Goal: Task Accomplishment & Management: Complete application form

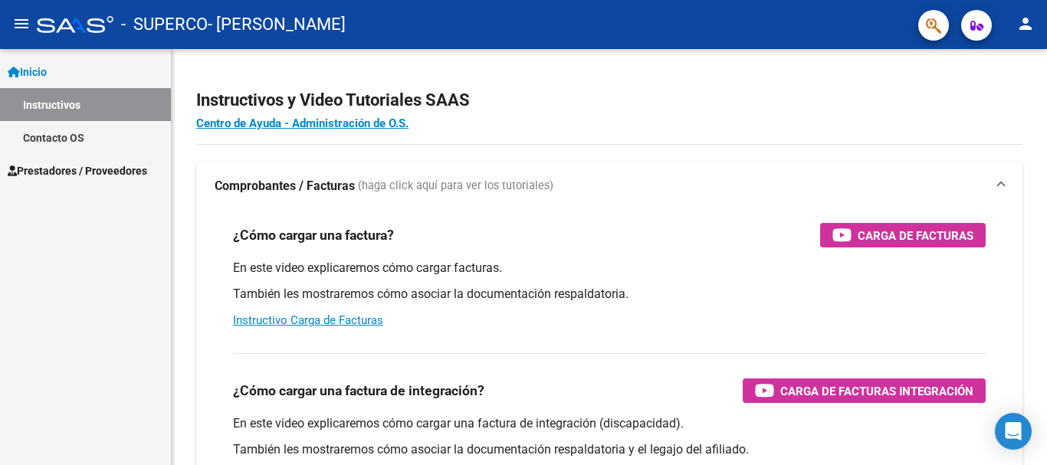
click at [100, 167] on span "Prestadores / Proveedores" at bounding box center [77, 170] width 139 height 17
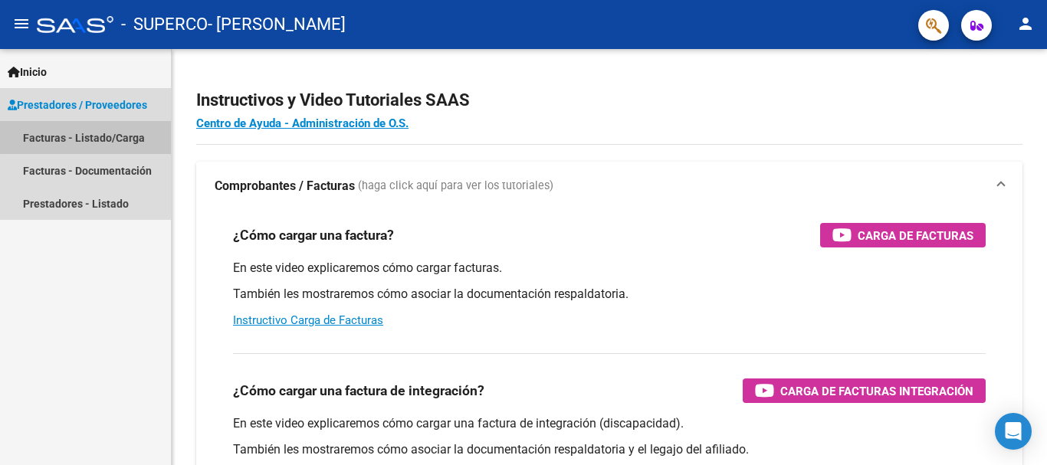
click at [126, 135] on link "Facturas - Listado/Carga" at bounding box center [85, 137] width 171 height 33
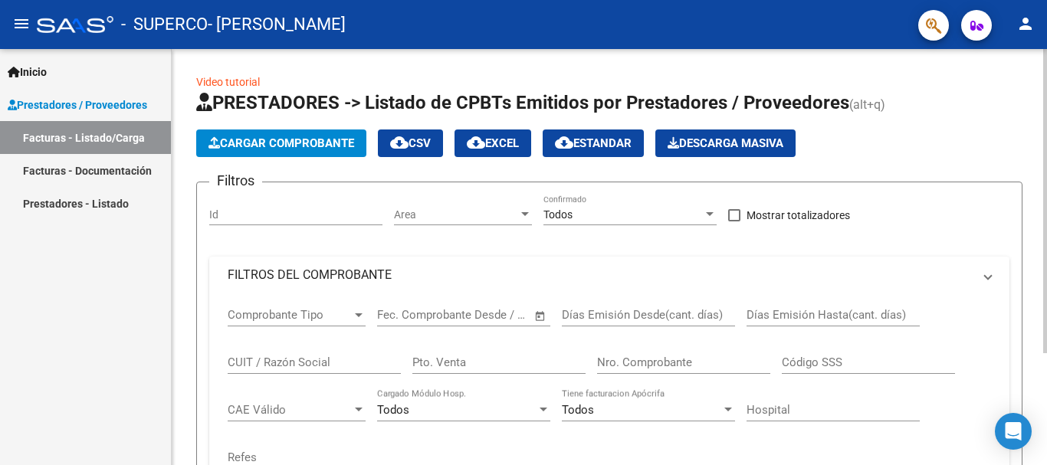
click at [289, 145] on span "Cargar Comprobante" at bounding box center [281, 143] width 146 height 14
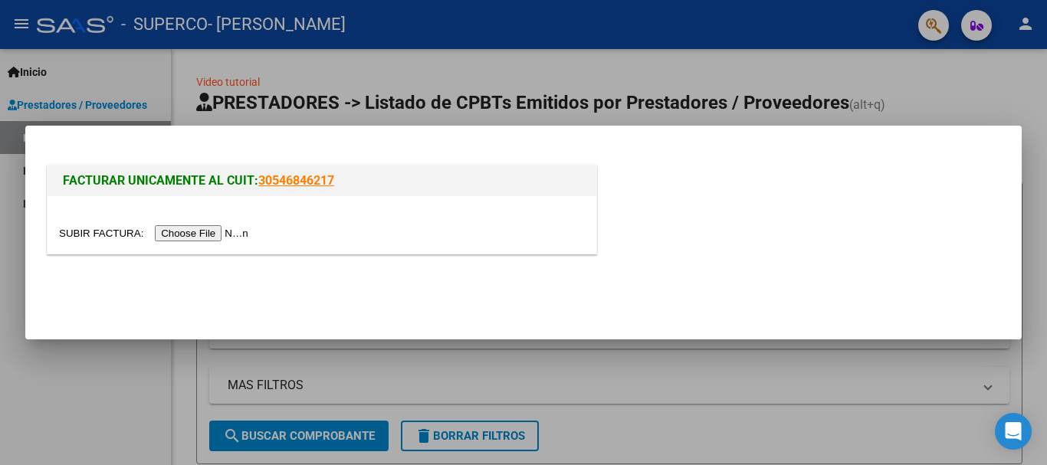
click at [208, 234] on input "file" at bounding box center [156, 233] width 194 height 16
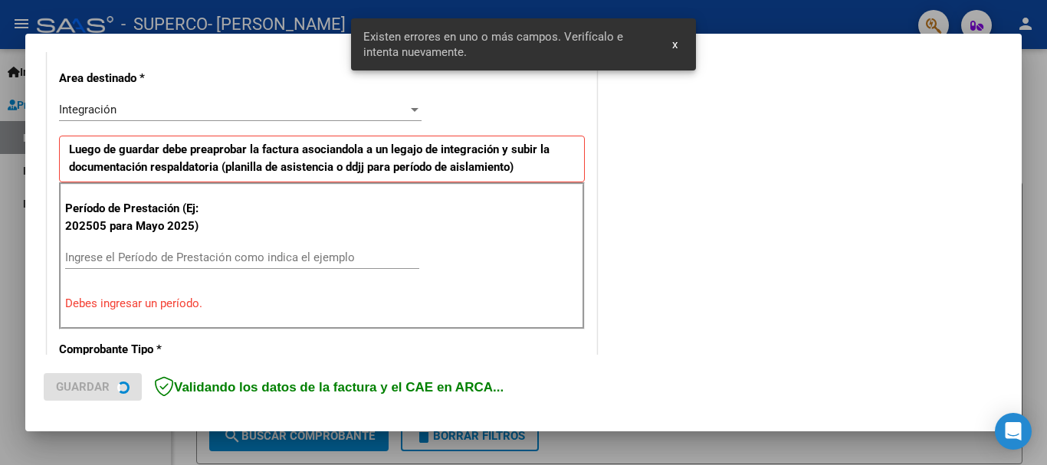
scroll to position [354, 0]
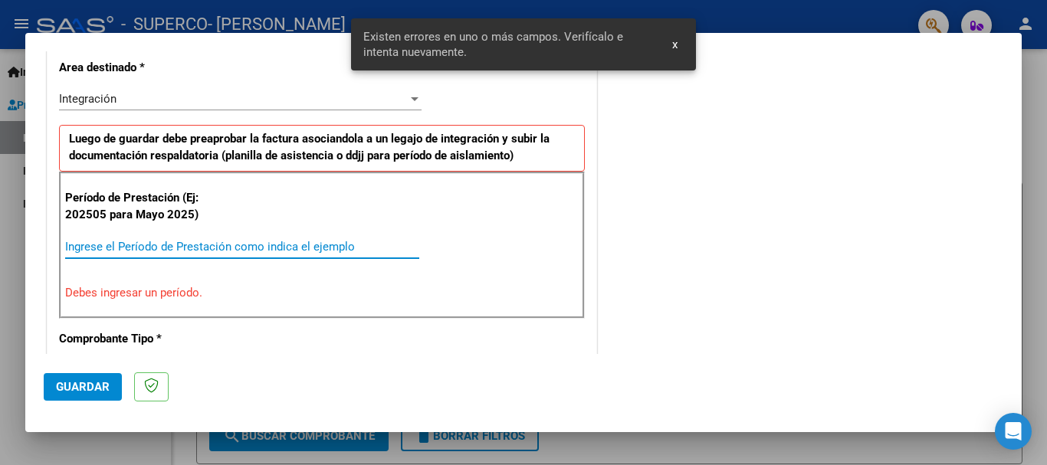
click at [183, 249] on input "Ingrese el Período de Prestación como indica el ejemplo" at bounding box center [242, 247] width 354 height 14
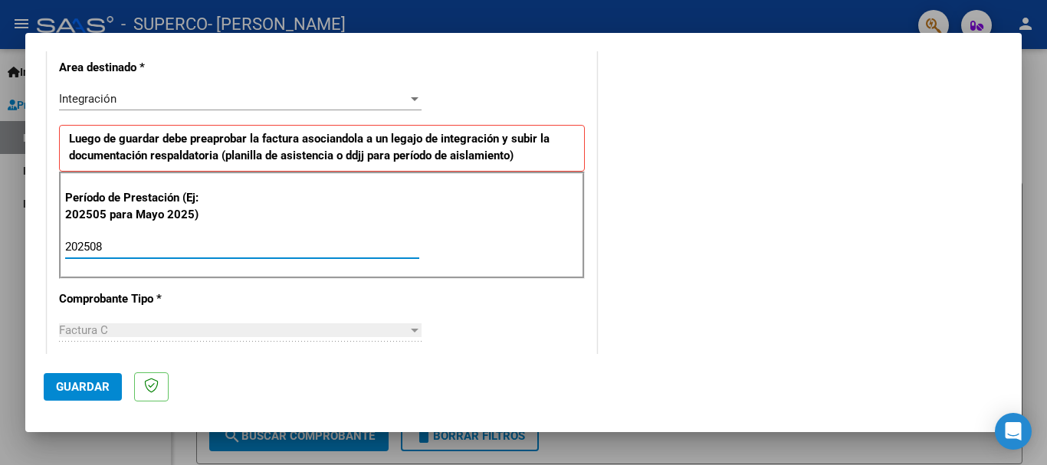
type input "202508"
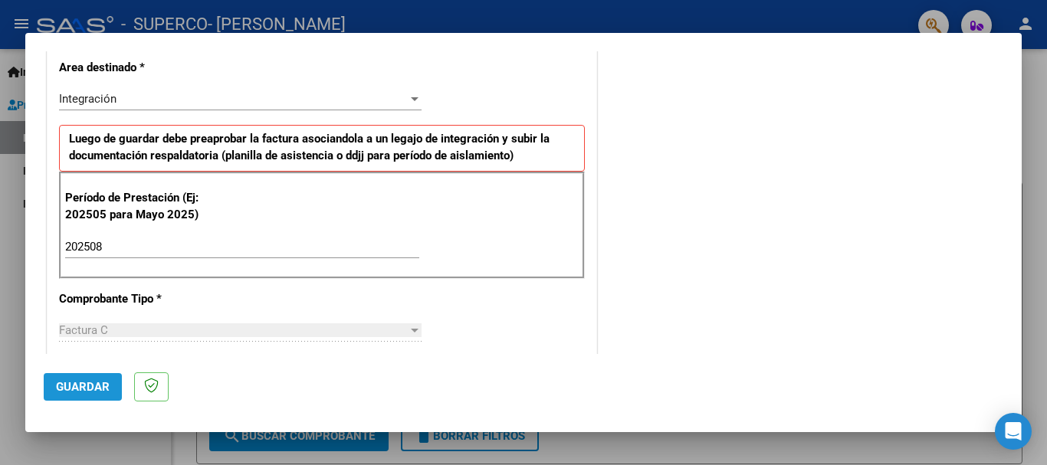
click at [66, 395] on button "Guardar" at bounding box center [83, 387] width 78 height 28
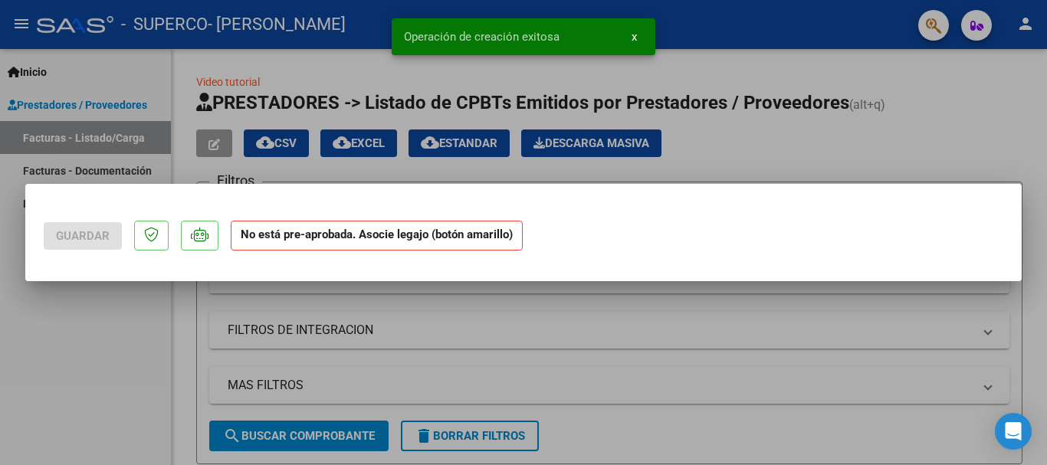
scroll to position [0, 0]
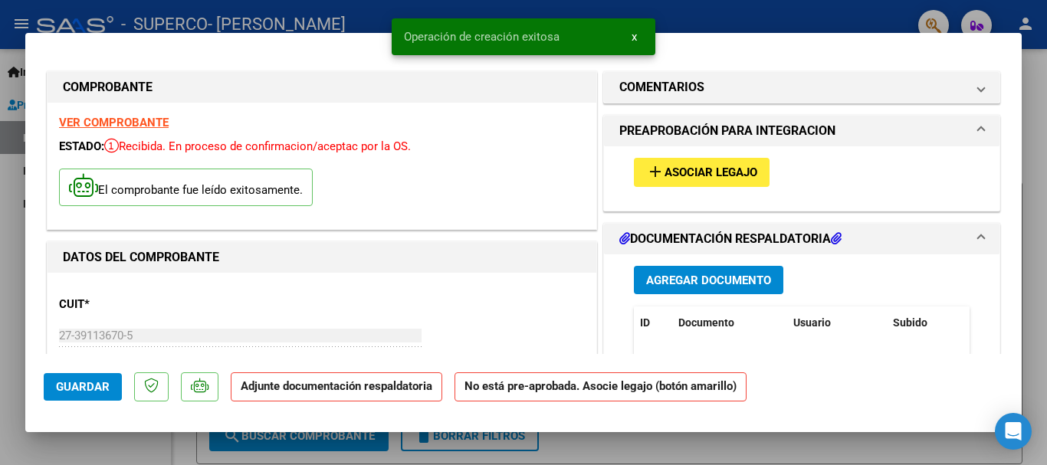
click at [747, 172] on span "Asociar Legajo" at bounding box center [710, 173] width 93 height 14
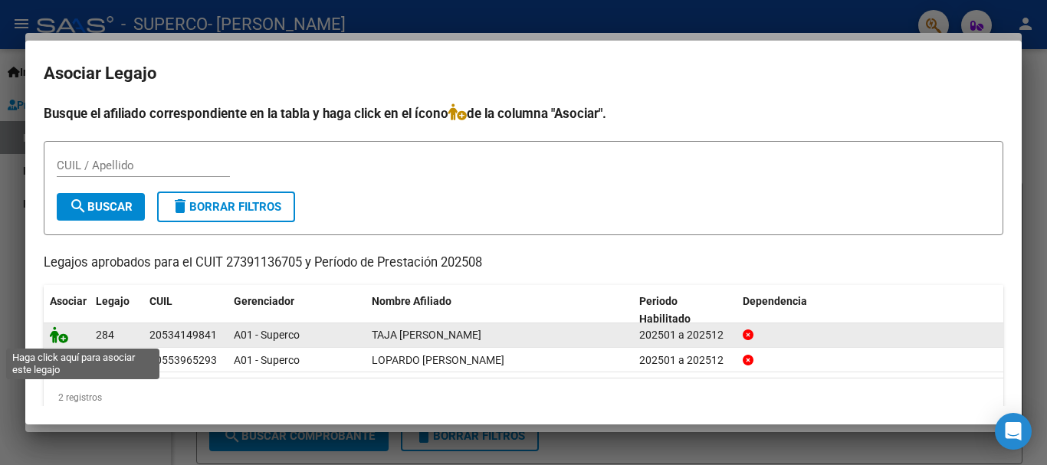
click at [58, 333] on icon at bounding box center [59, 334] width 18 height 17
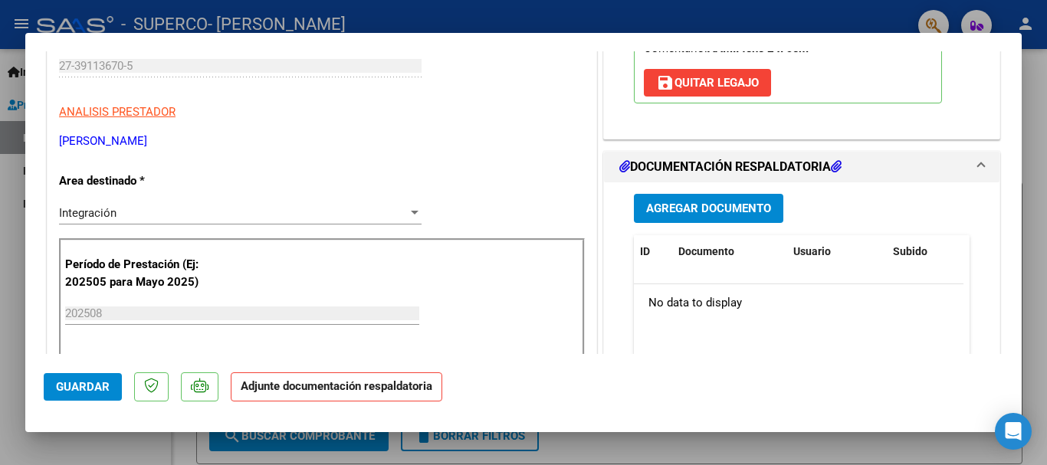
scroll to position [306, 0]
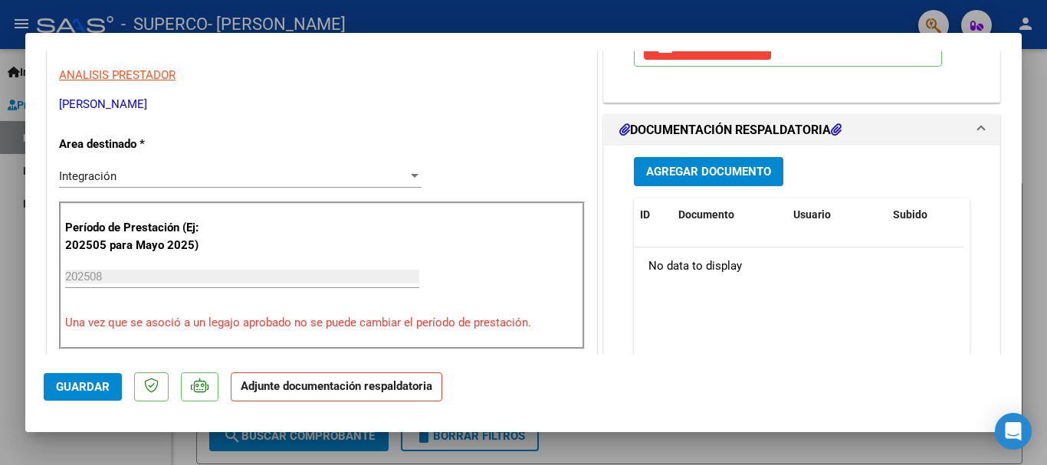
click at [751, 168] on span "Agregar Documento" at bounding box center [708, 173] width 125 height 14
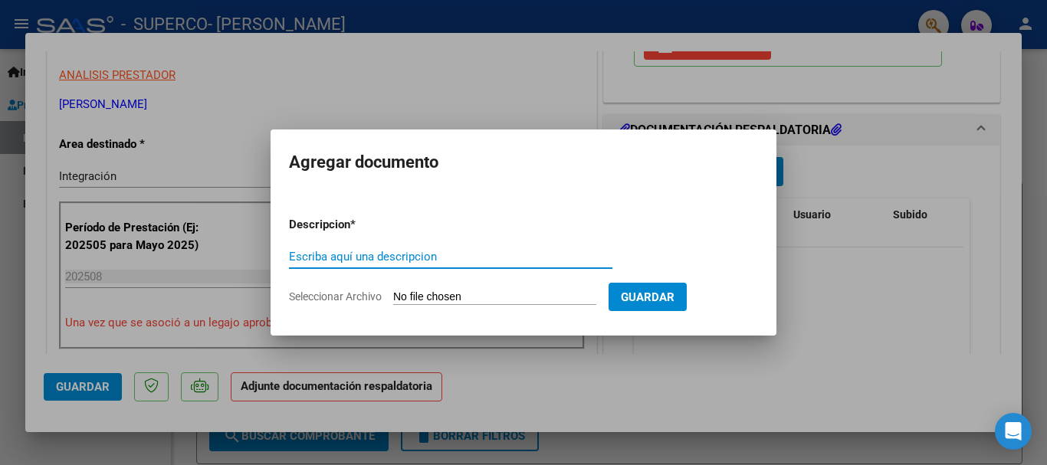
click at [352, 259] on input "Escriba aquí una descripcion" at bounding box center [450, 257] width 323 height 14
type input "planilla"
click at [412, 297] on input "Seleccionar Archivo" at bounding box center [494, 297] width 203 height 15
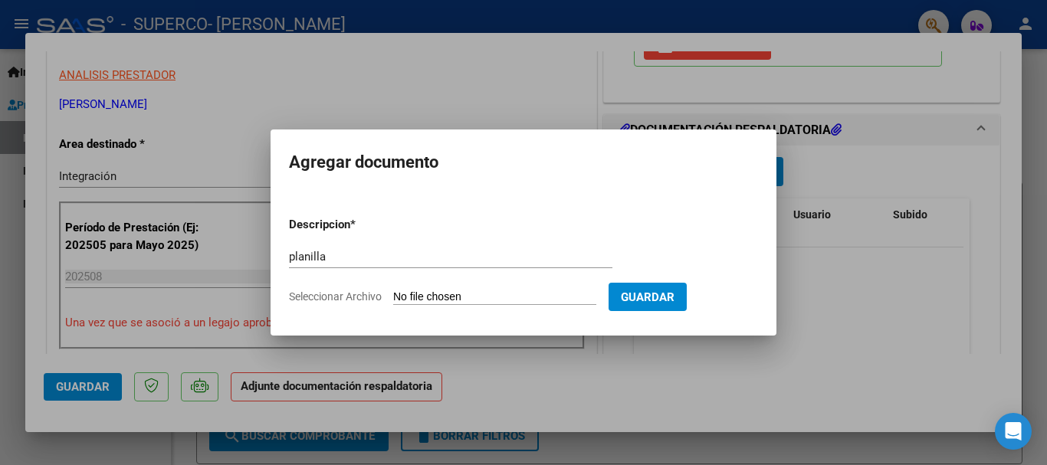
type input "C:\fakepath\CamScanner [DATE] 14.08.pdf"
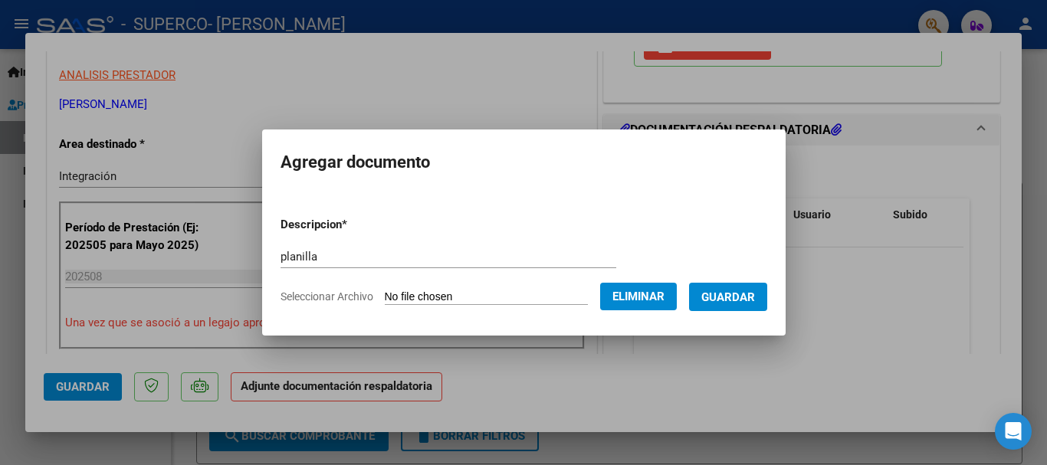
click at [718, 300] on span "Guardar" at bounding box center [728, 297] width 54 height 14
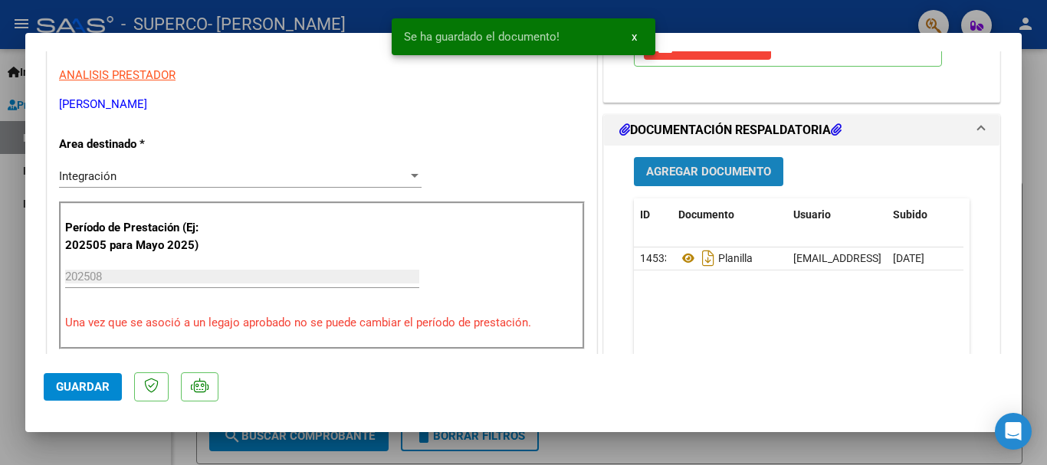
click at [679, 166] on span "Agregar Documento" at bounding box center [708, 173] width 125 height 14
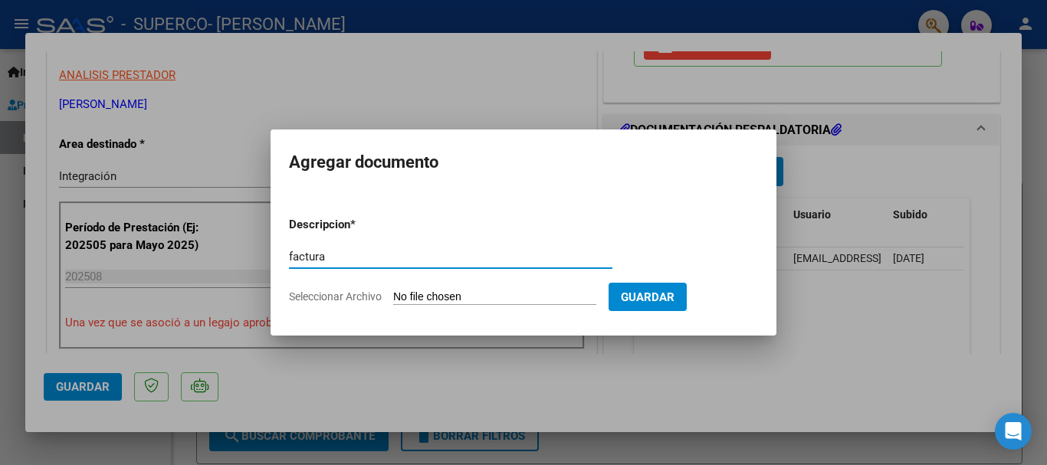
type input "factura"
click at [435, 297] on input "Seleccionar Archivo" at bounding box center [494, 297] width 203 height 15
type input "C:\fakepath\27391136705_011_00001_00000986.pdf"
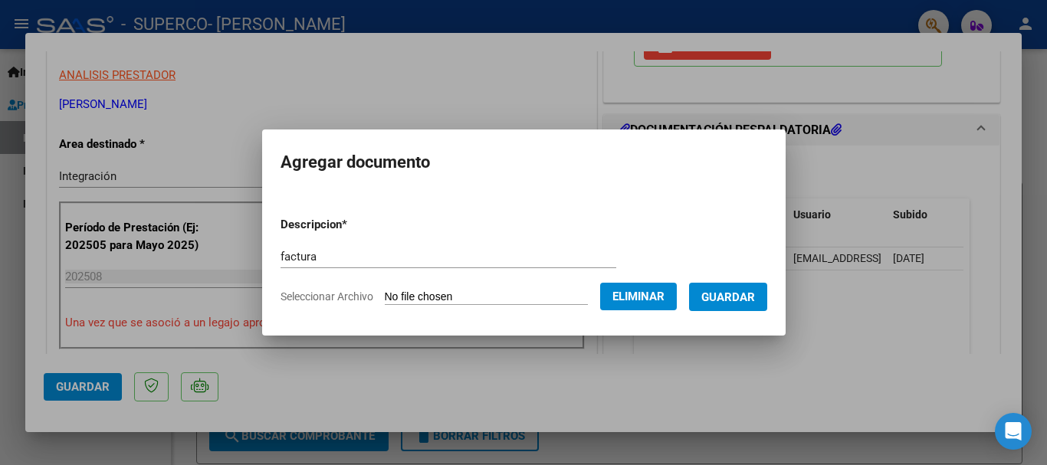
click at [748, 294] on span "Guardar" at bounding box center [728, 297] width 54 height 14
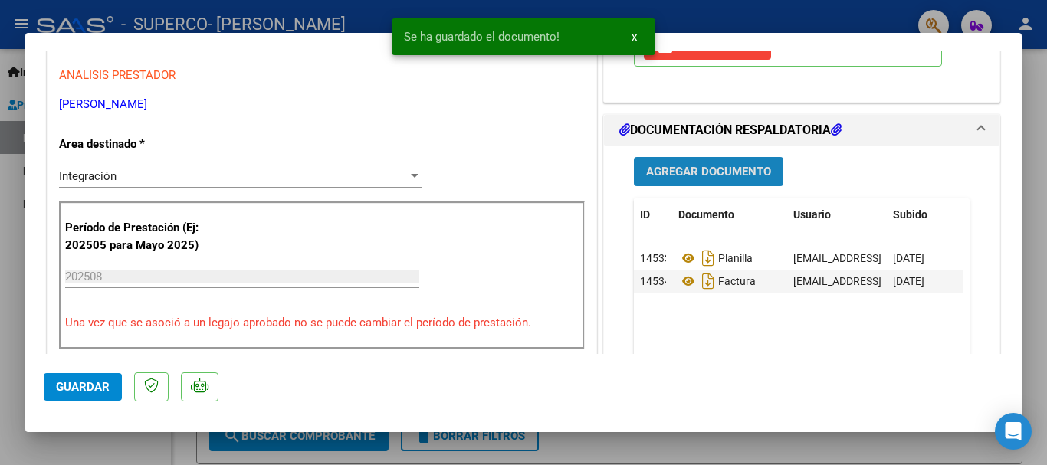
click at [700, 168] on span "Agregar Documento" at bounding box center [708, 173] width 125 height 14
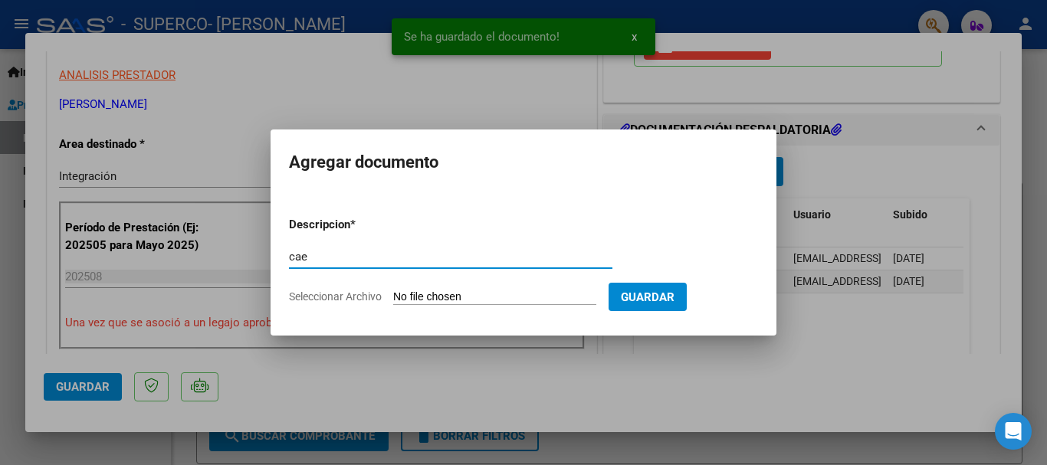
type input "cae"
click at [422, 296] on input "Seleccionar Archivo" at bounding box center [494, 297] width 203 height 15
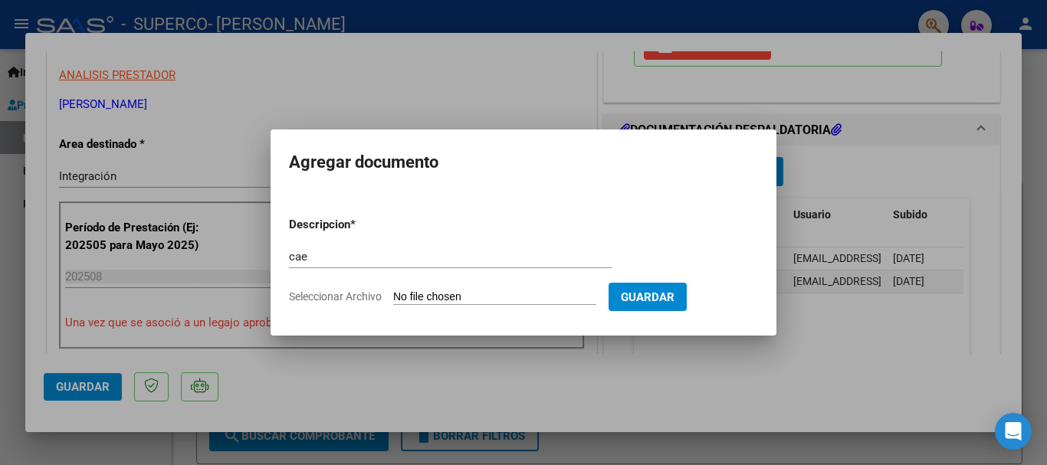
type input "C:\fakepath\caeta.pdf"
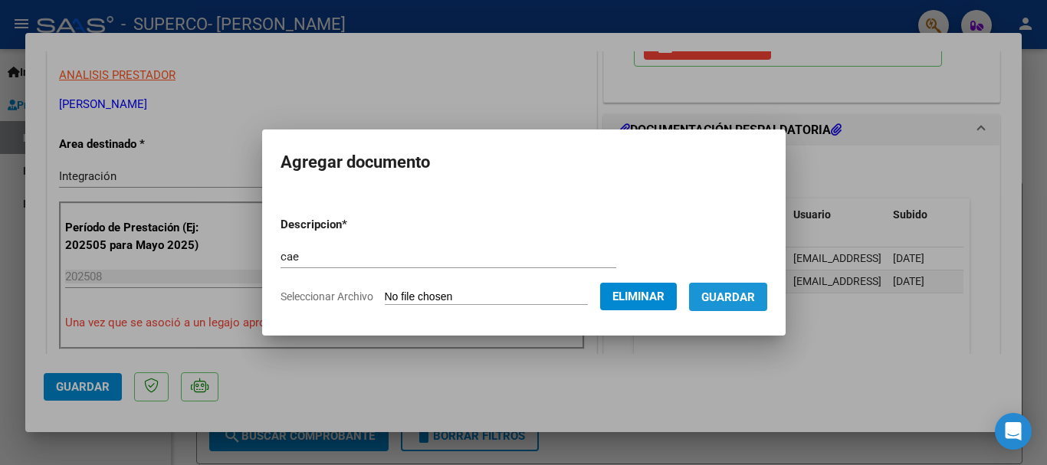
click at [753, 300] on span "Guardar" at bounding box center [728, 297] width 54 height 14
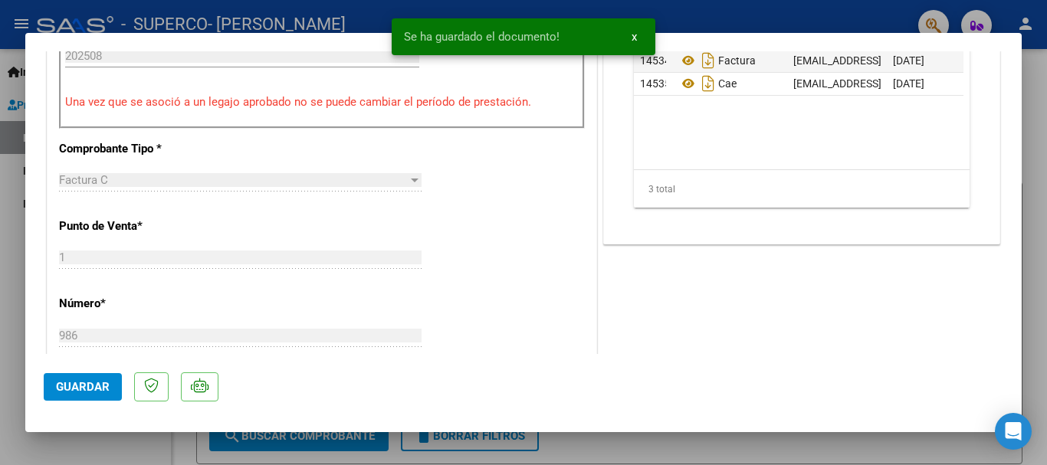
scroll to position [613, 0]
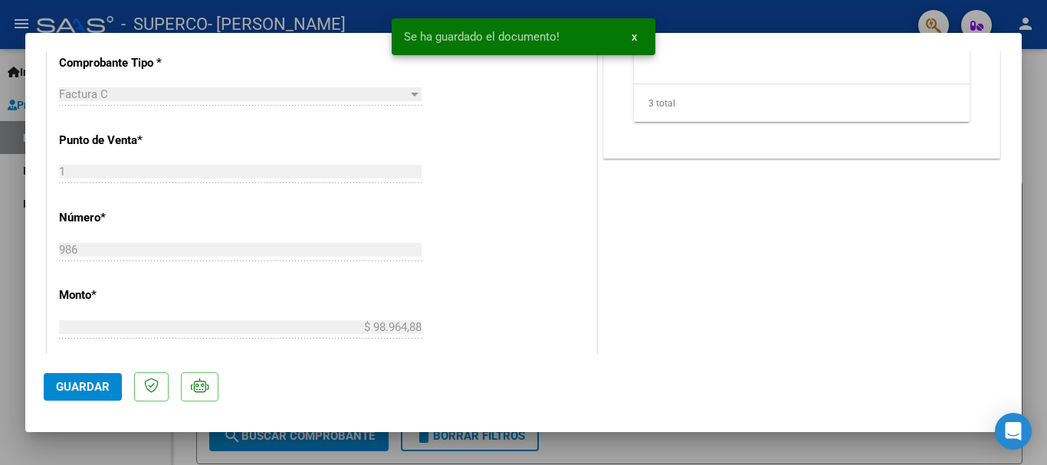
click at [83, 381] on span "Guardar" at bounding box center [83, 387] width 54 height 14
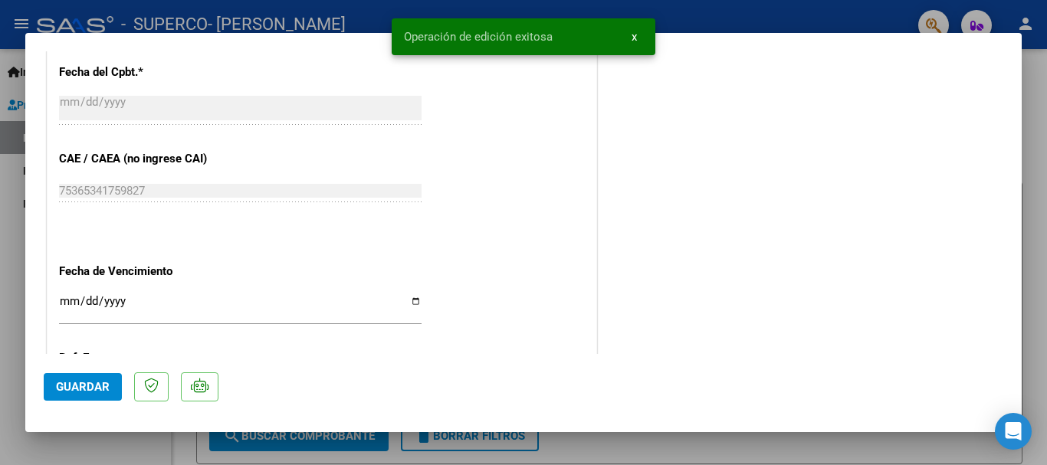
scroll to position [1069, 0]
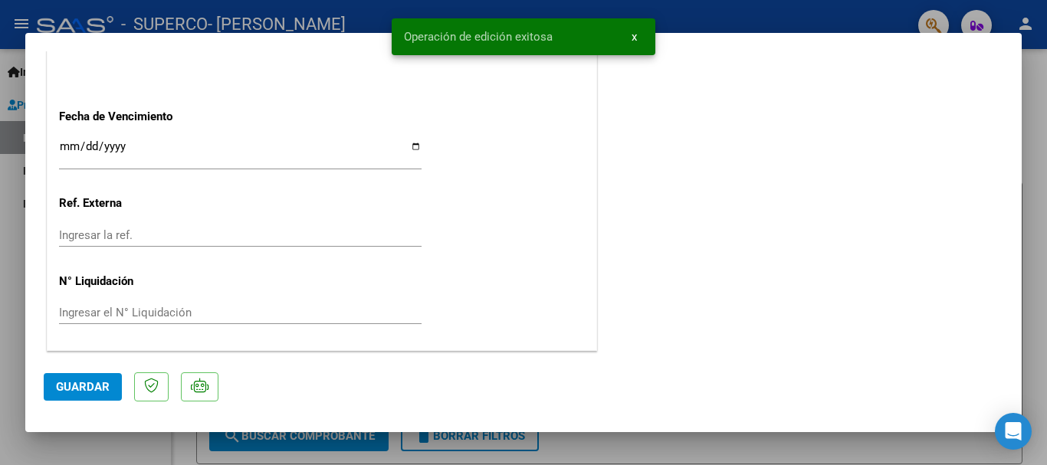
click at [156, 455] on div at bounding box center [523, 232] width 1047 height 465
type input "$ 0,00"
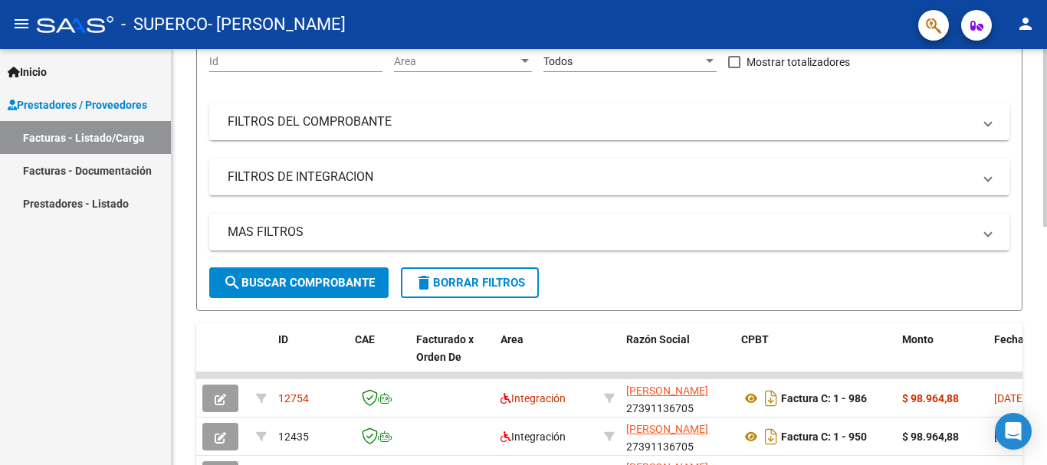
scroll to position [230, 0]
